Goal: Complete application form: Complete application form

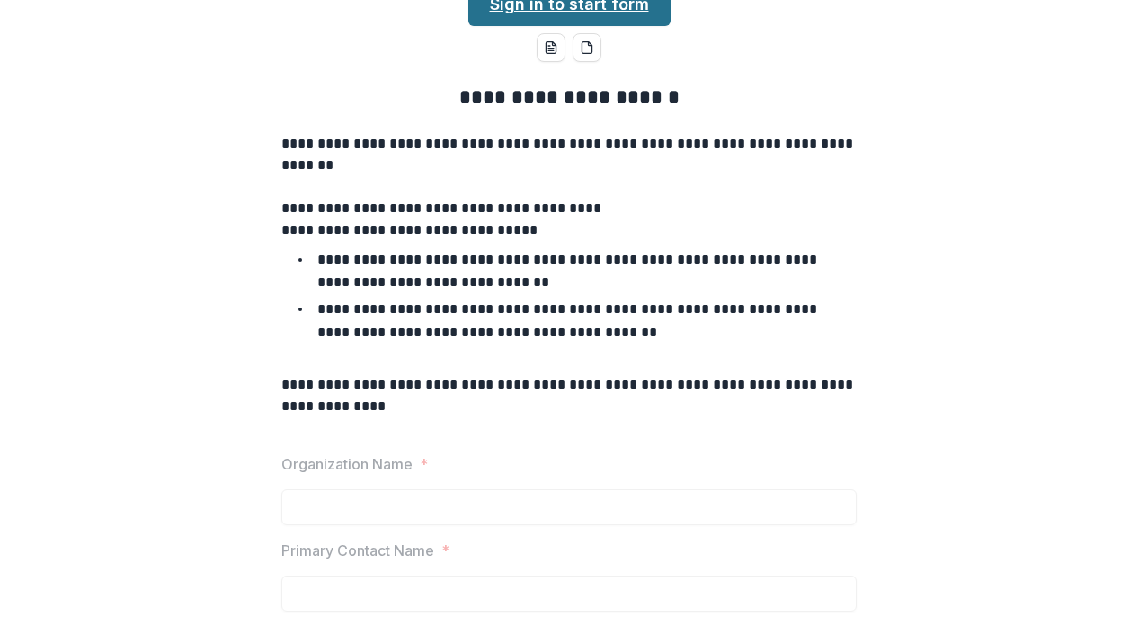
scroll to position [24, 0]
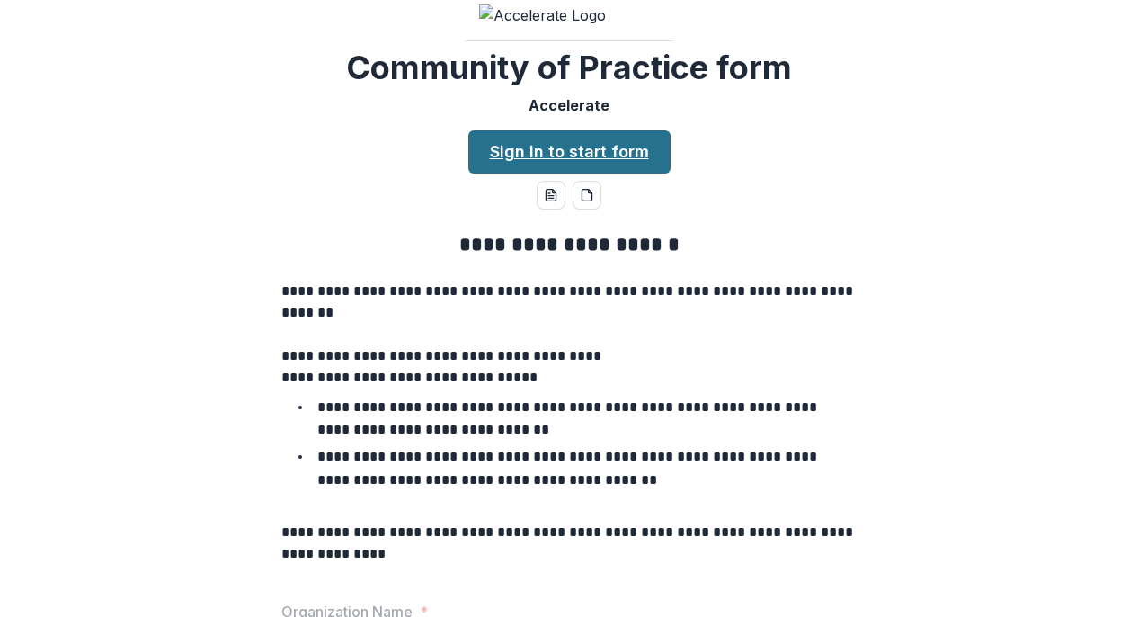
click at [612, 174] on link "Sign in to start form" at bounding box center [570, 151] width 202 height 43
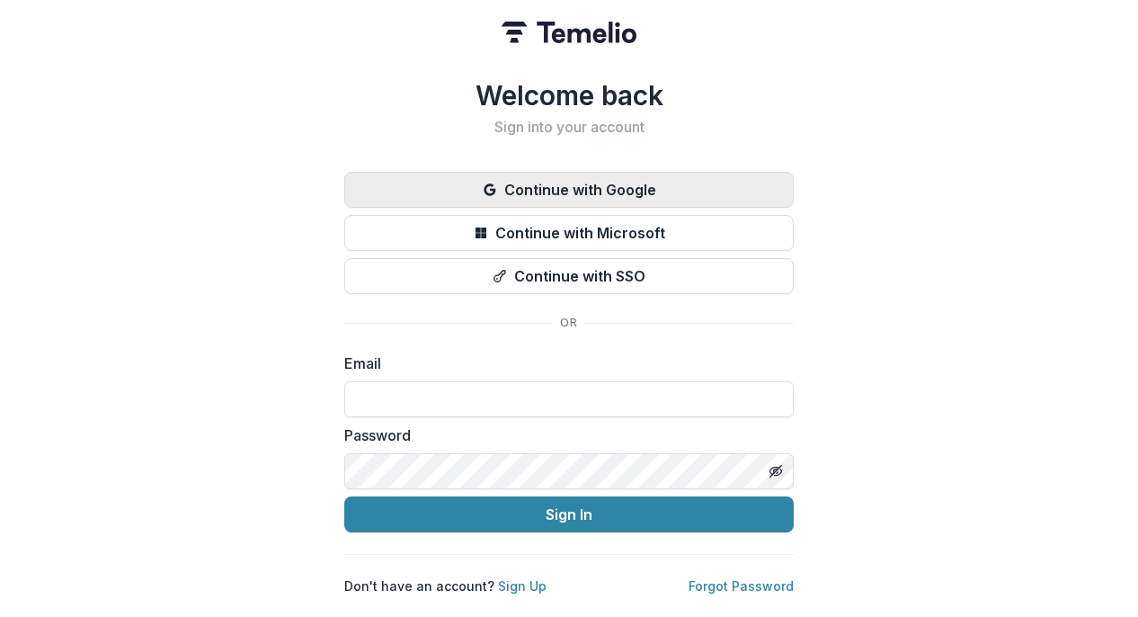
click at [710, 177] on button "Continue with Google" at bounding box center [569, 190] width 450 height 36
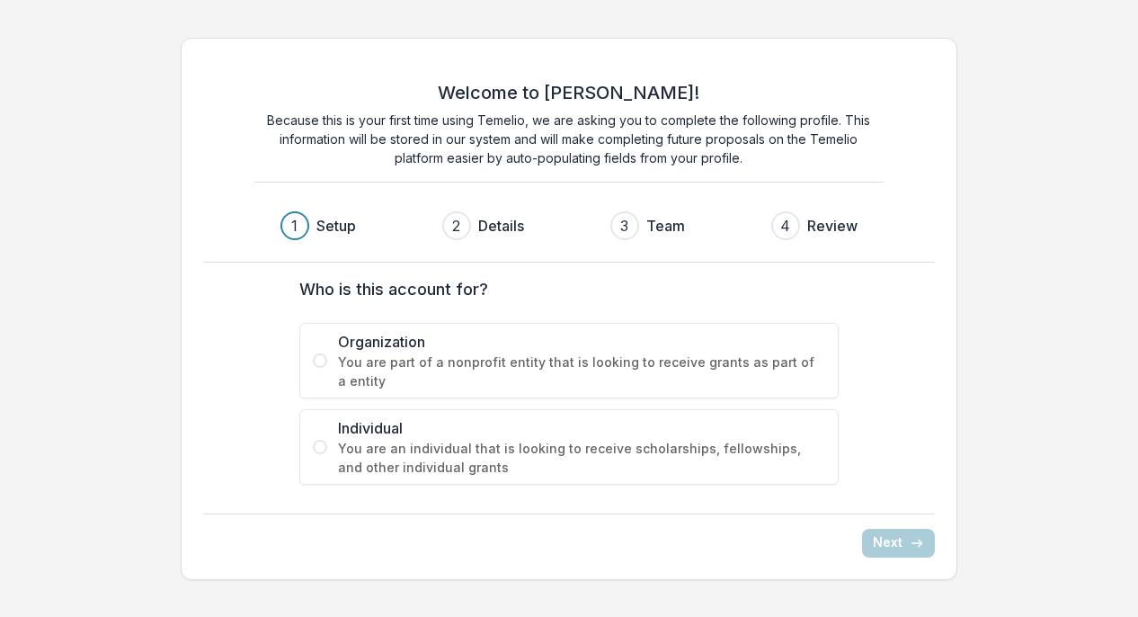
click at [513, 432] on span "Individual" at bounding box center [581, 428] width 487 height 22
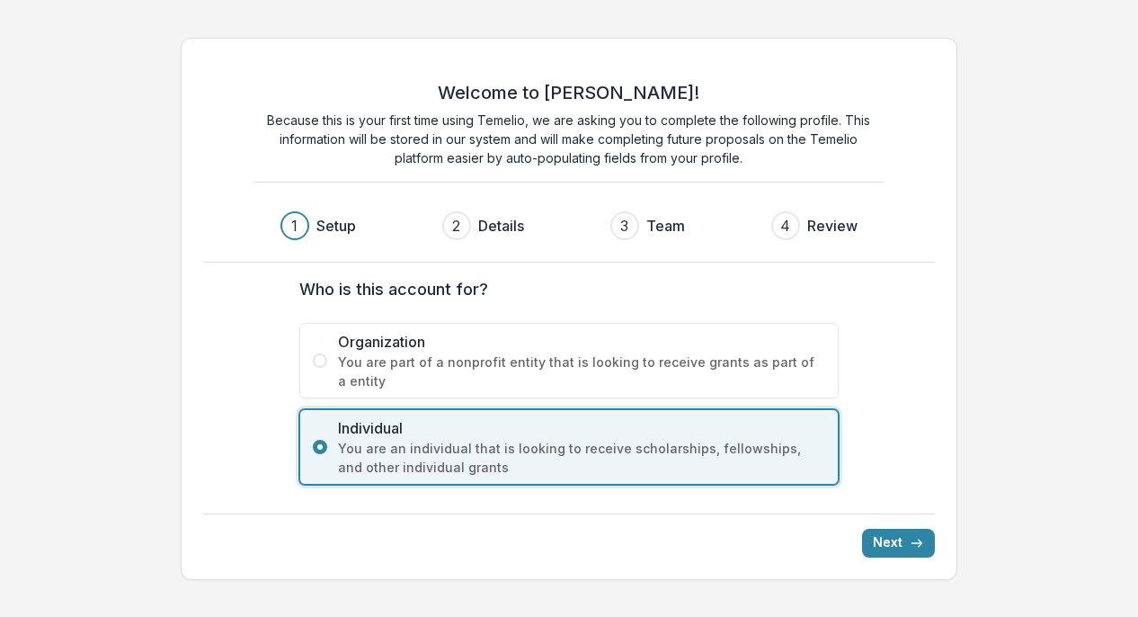
click at [647, 362] on span "You are part of a nonprofit entity that is looking to receive grants as part of…" at bounding box center [581, 372] width 487 height 38
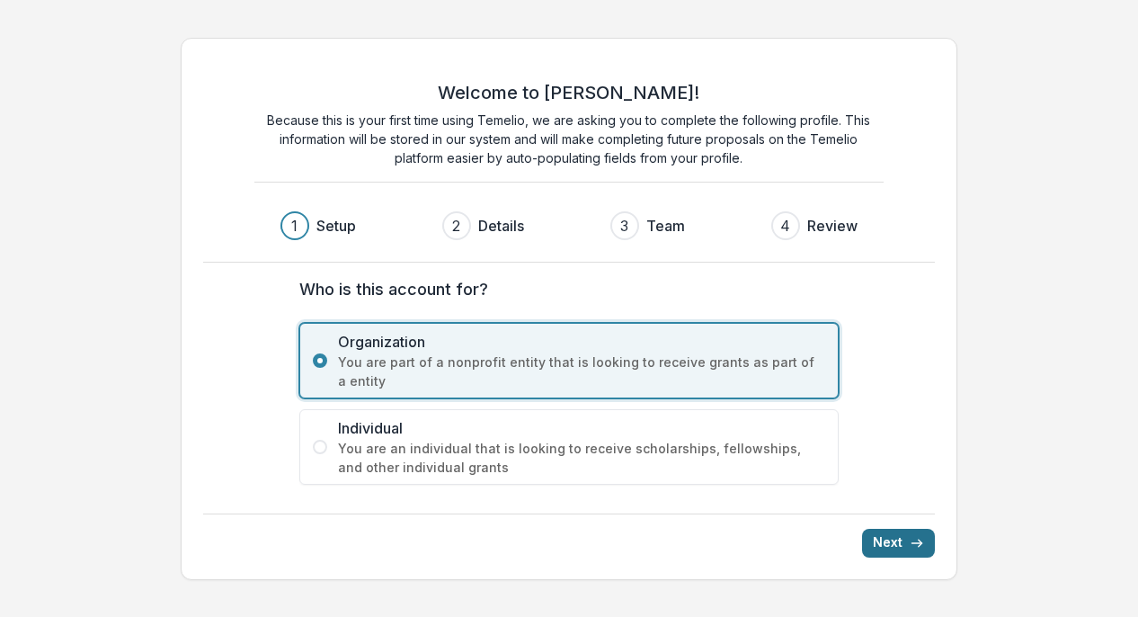
click at [900, 536] on button "Next" at bounding box center [898, 543] width 73 height 29
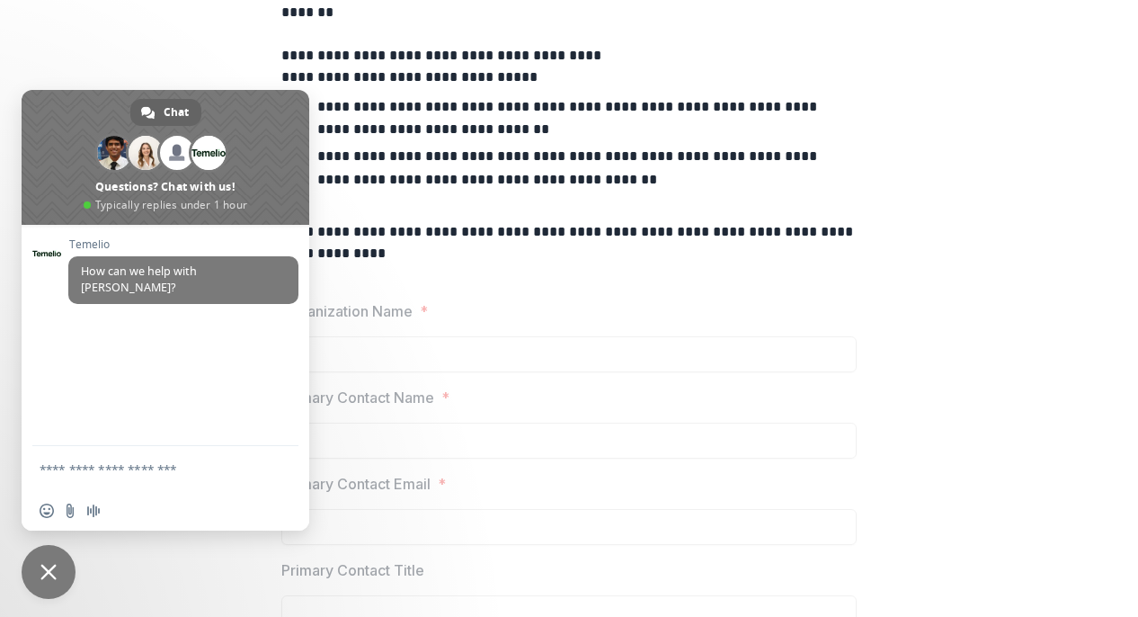
scroll to position [369, 0]
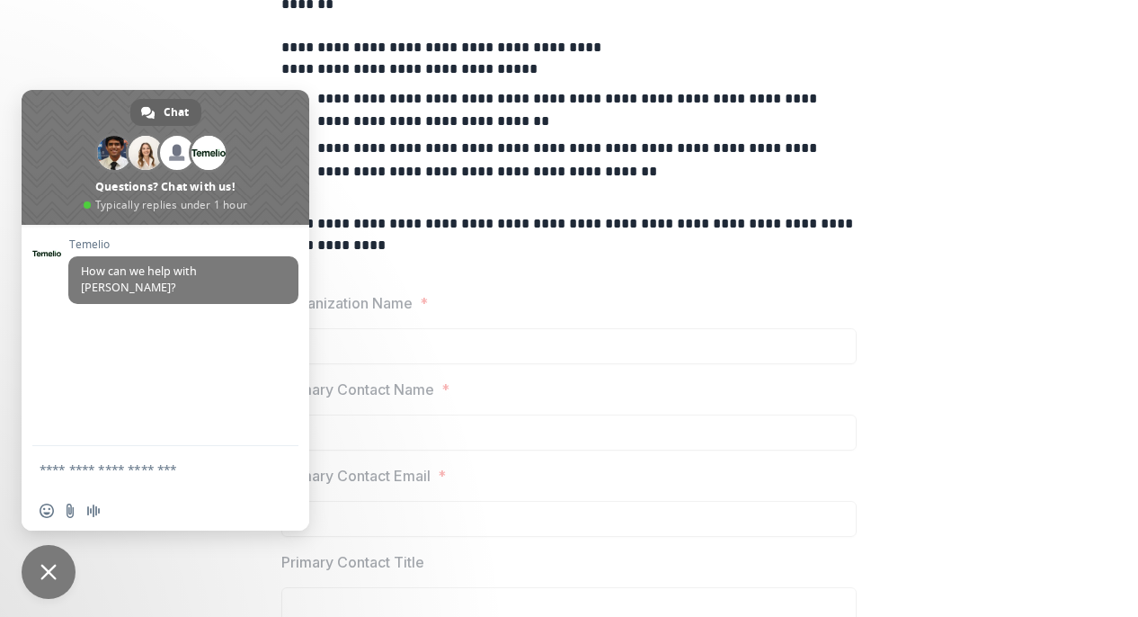
click at [47, 584] on span "Close chat" at bounding box center [49, 572] width 54 height 54
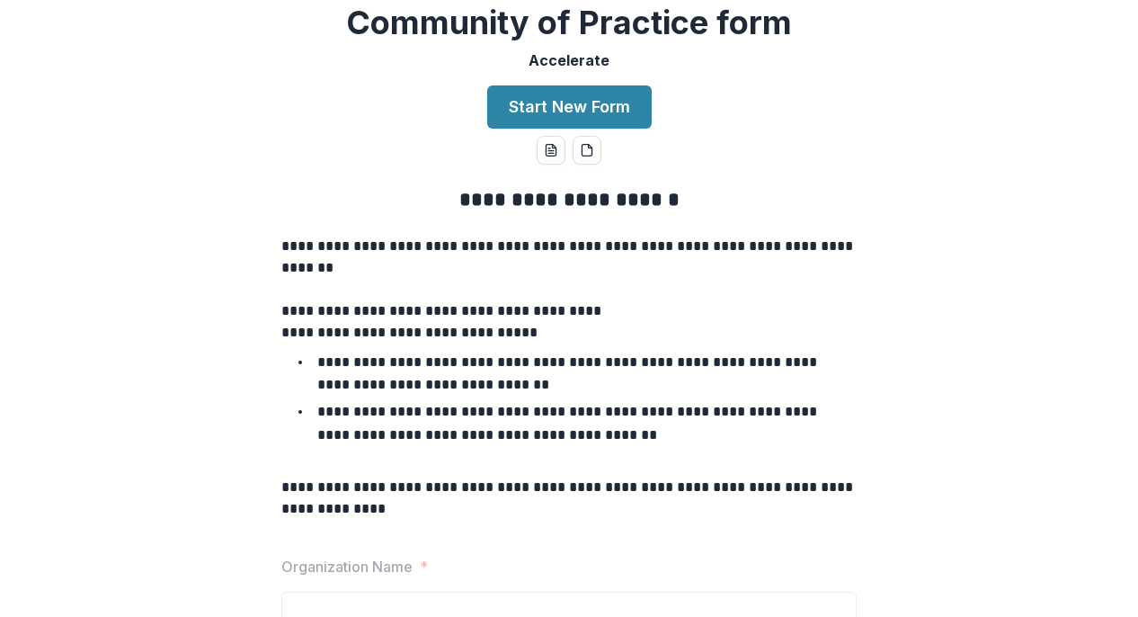
scroll to position [0, 0]
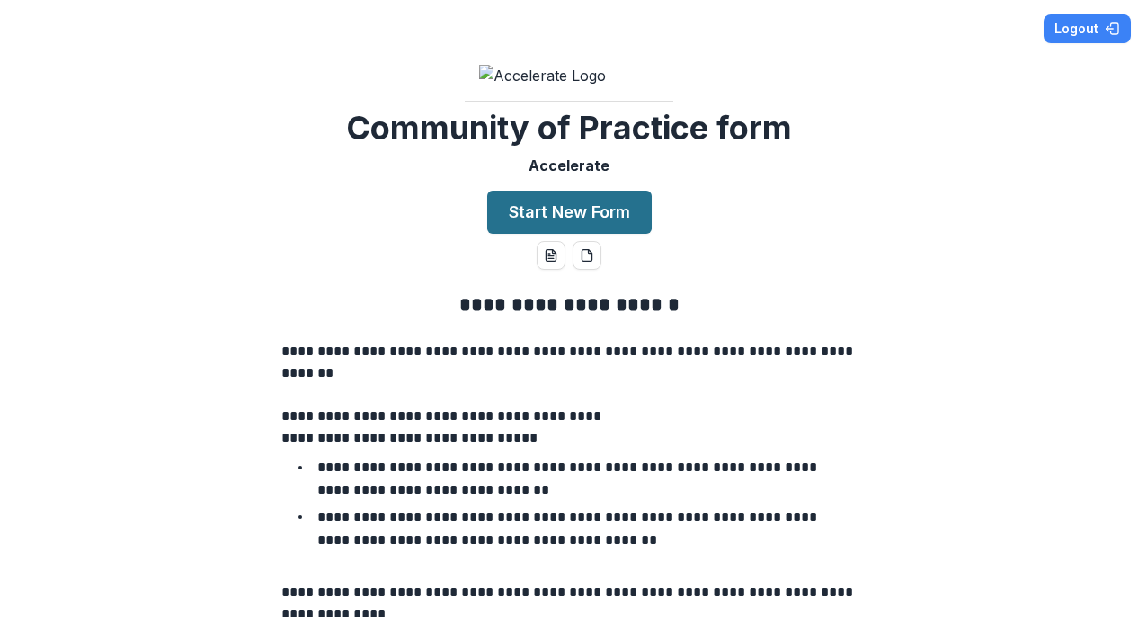
click at [577, 234] on button "Start New Form" at bounding box center [569, 212] width 165 height 43
